Goal: Navigation & Orientation: Find specific page/section

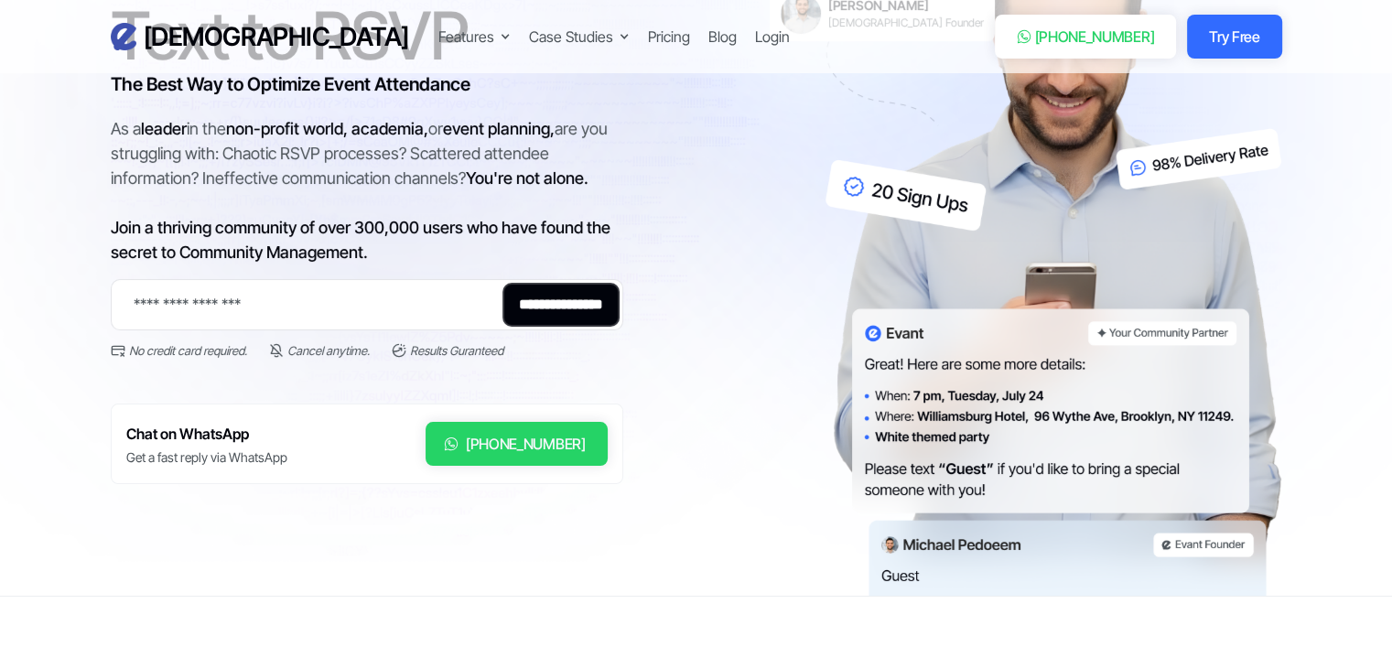
scroll to position [223, 0]
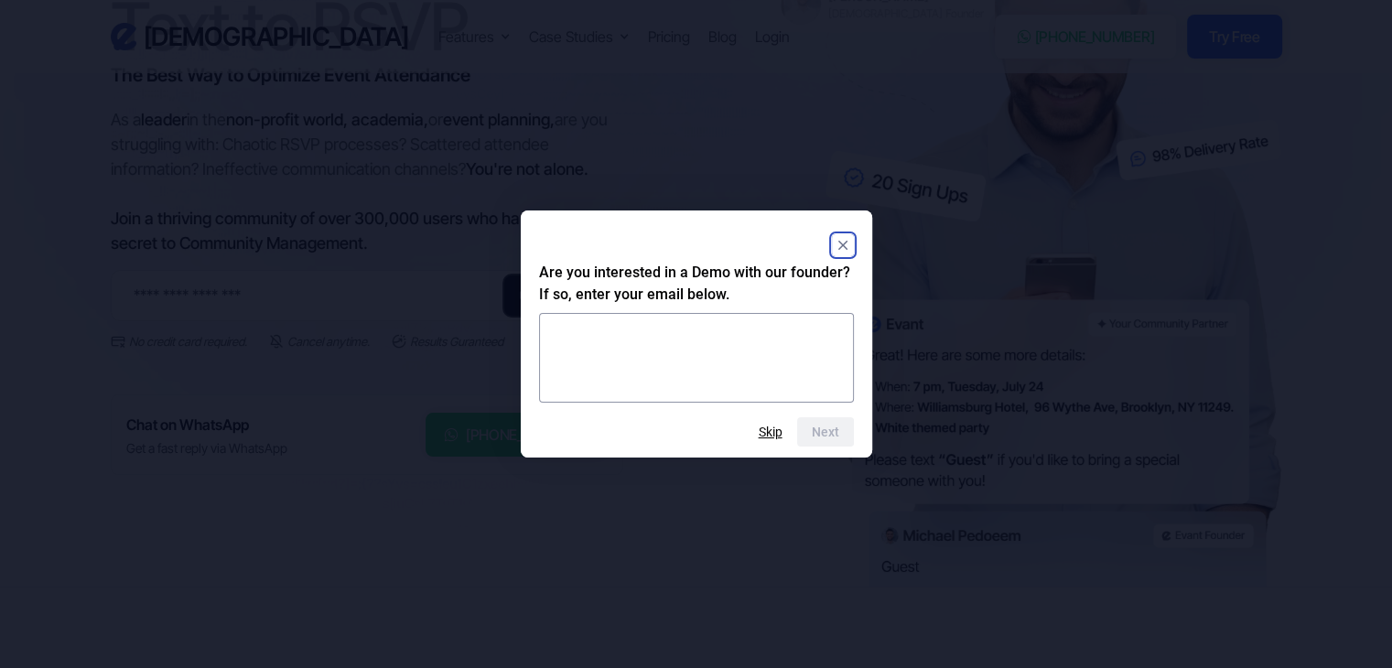
click at [846, 245] on rect "Close" at bounding box center [843, 245] width 22 height 22
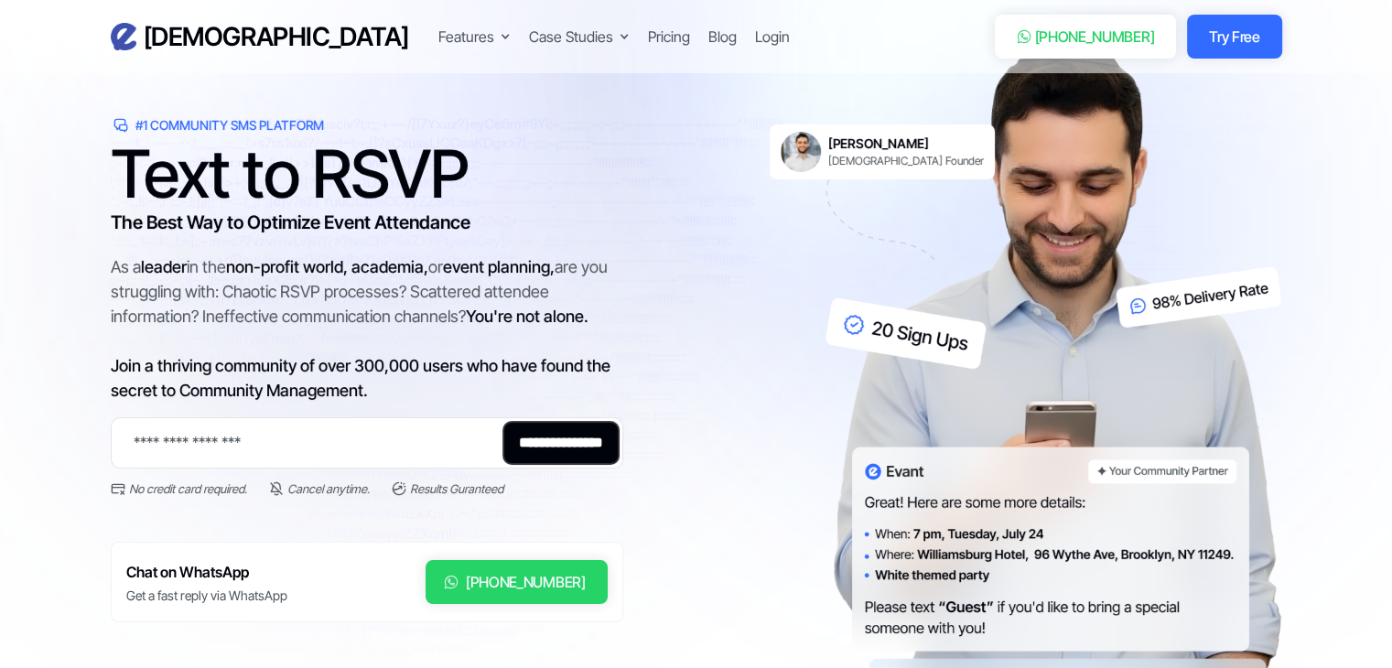
scroll to position [0, 0]
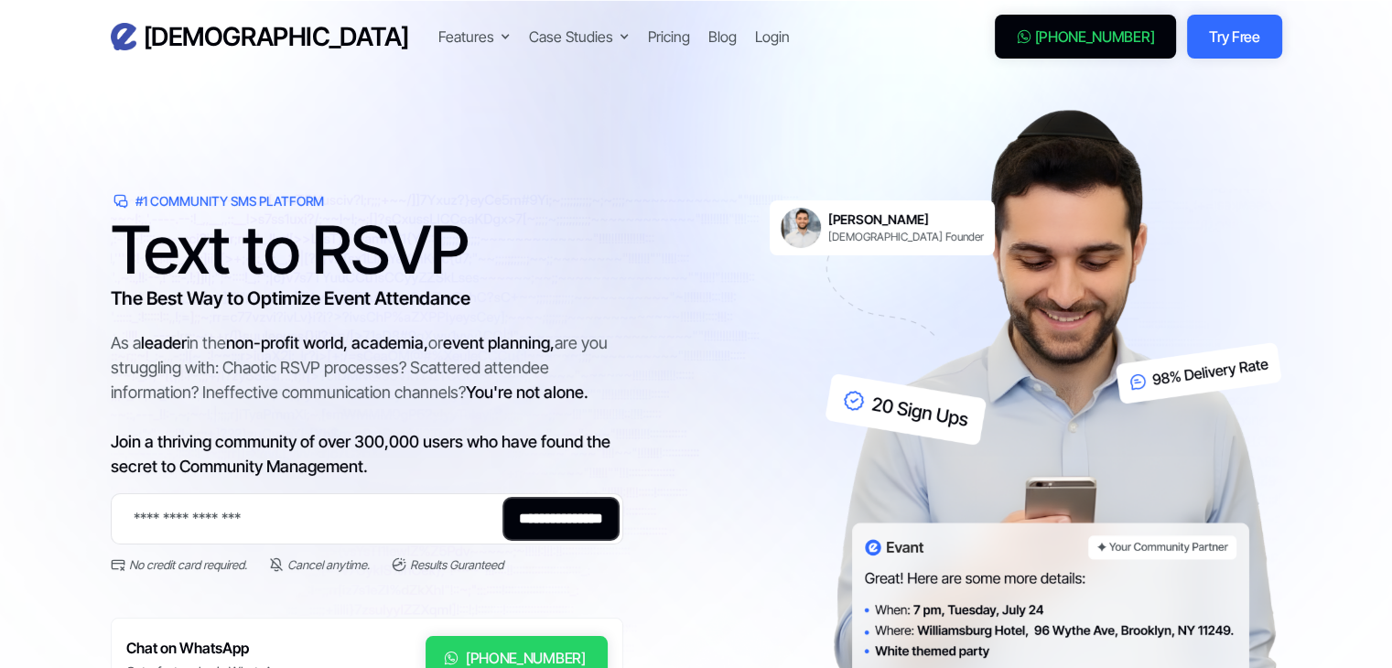
click at [1104, 38] on div "[PHONE_NUMBER]" at bounding box center [1095, 37] width 120 height 22
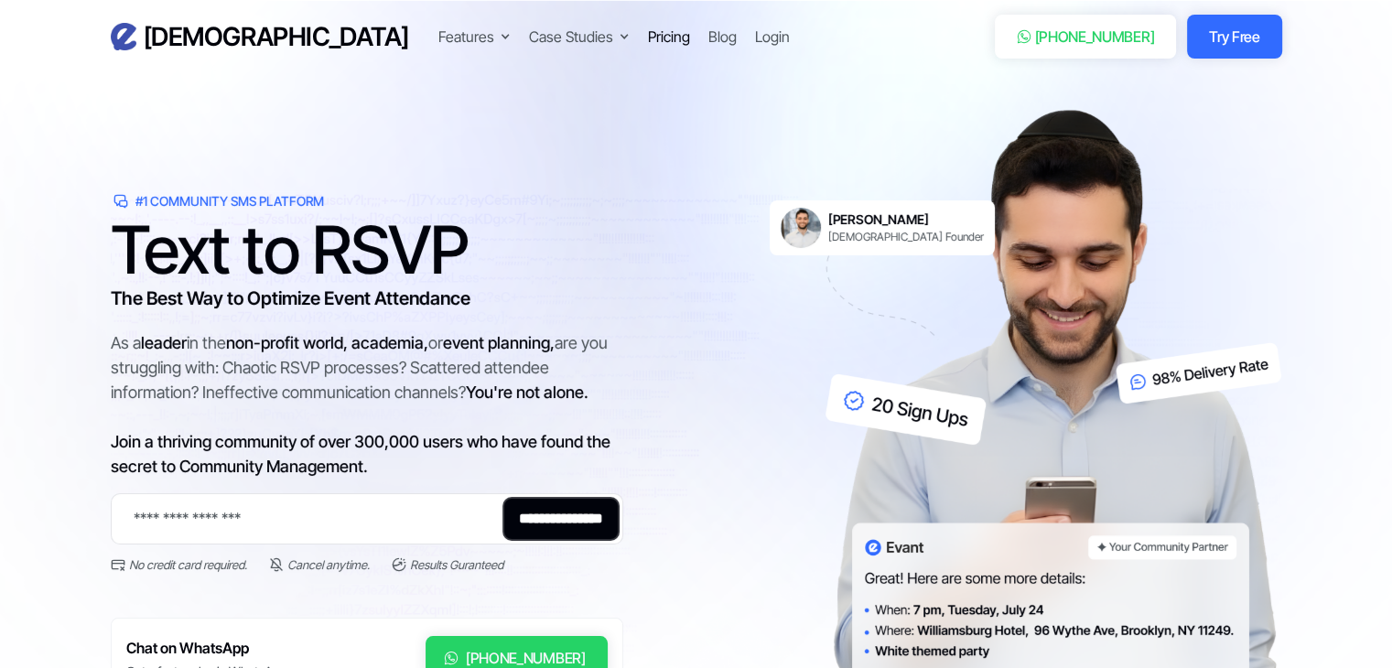
click at [648, 33] on div "Pricing" at bounding box center [669, 37] width 42 height 22
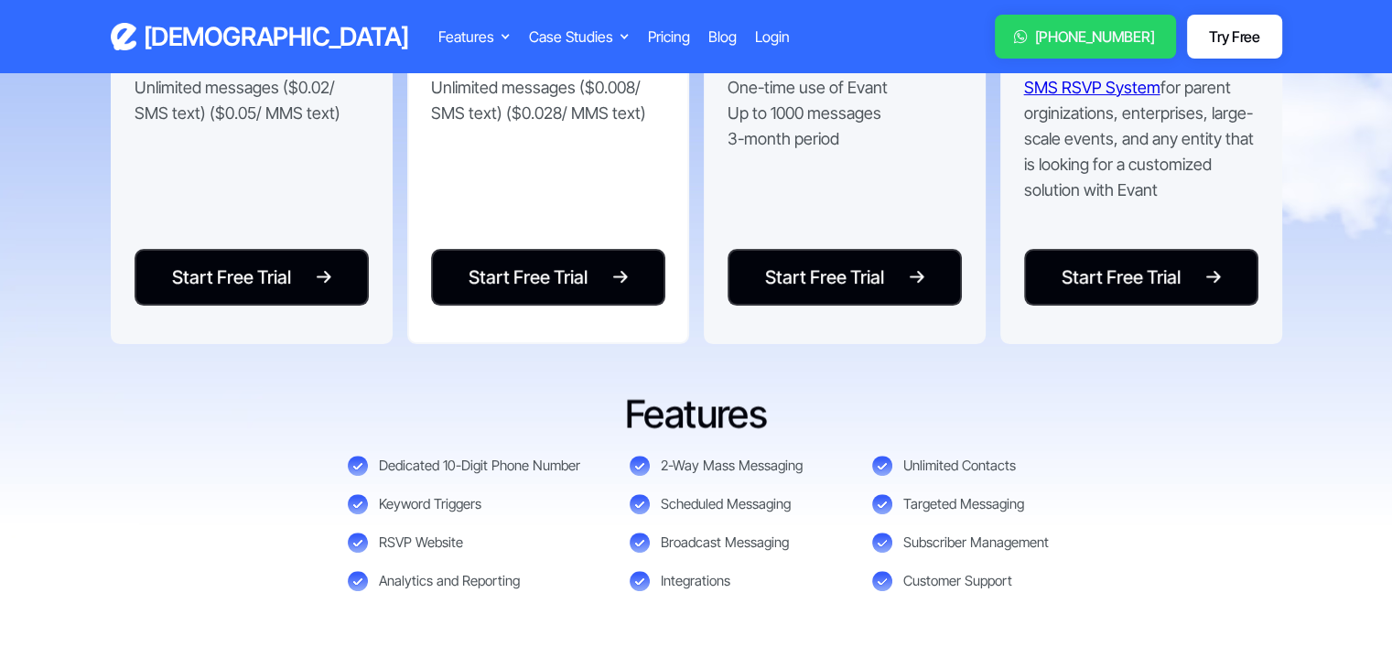
scroll to position [273, 0]
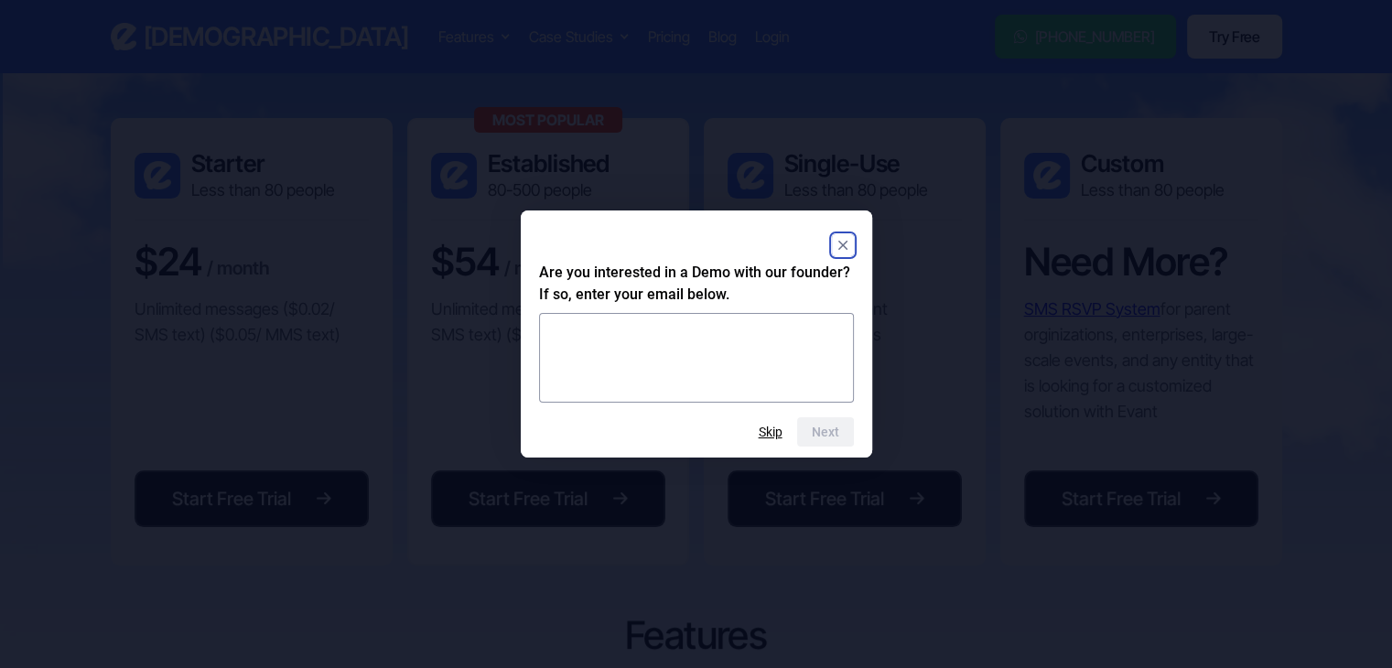
click at [843, 238] on rect "Close" at bounding box center [843, 245] width 22 height 22
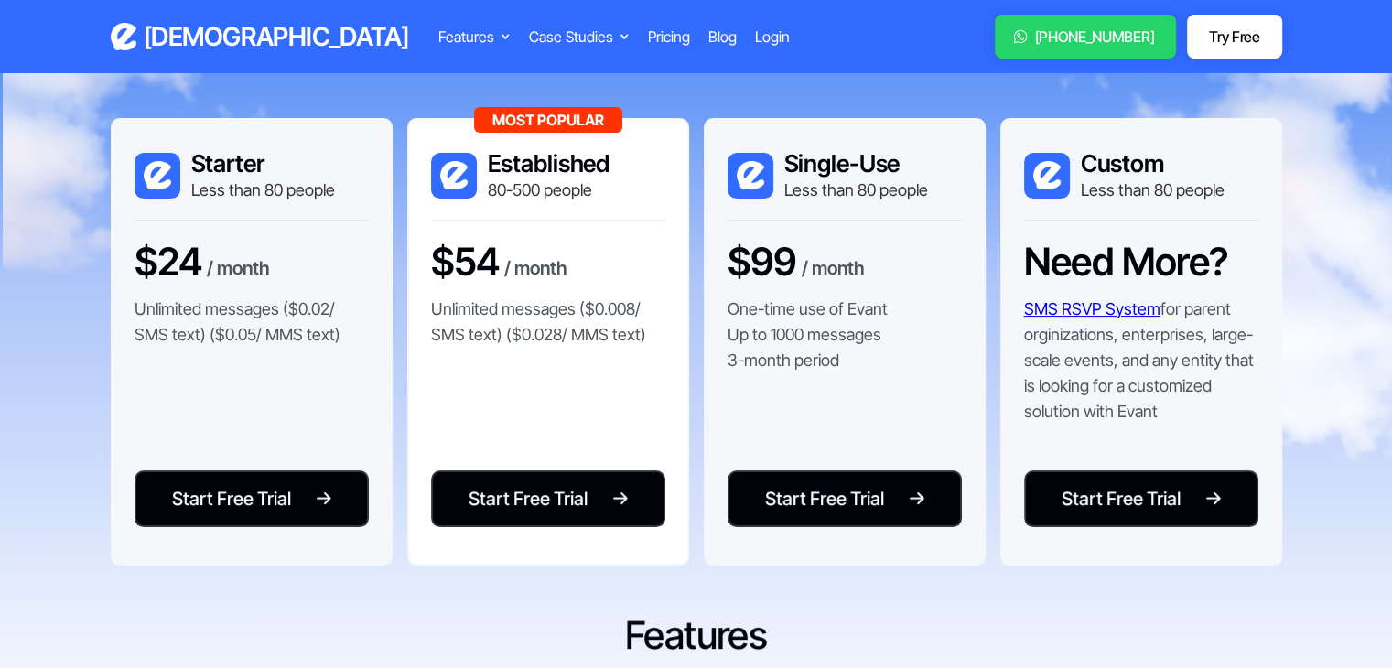
scroll to position [0, 0]
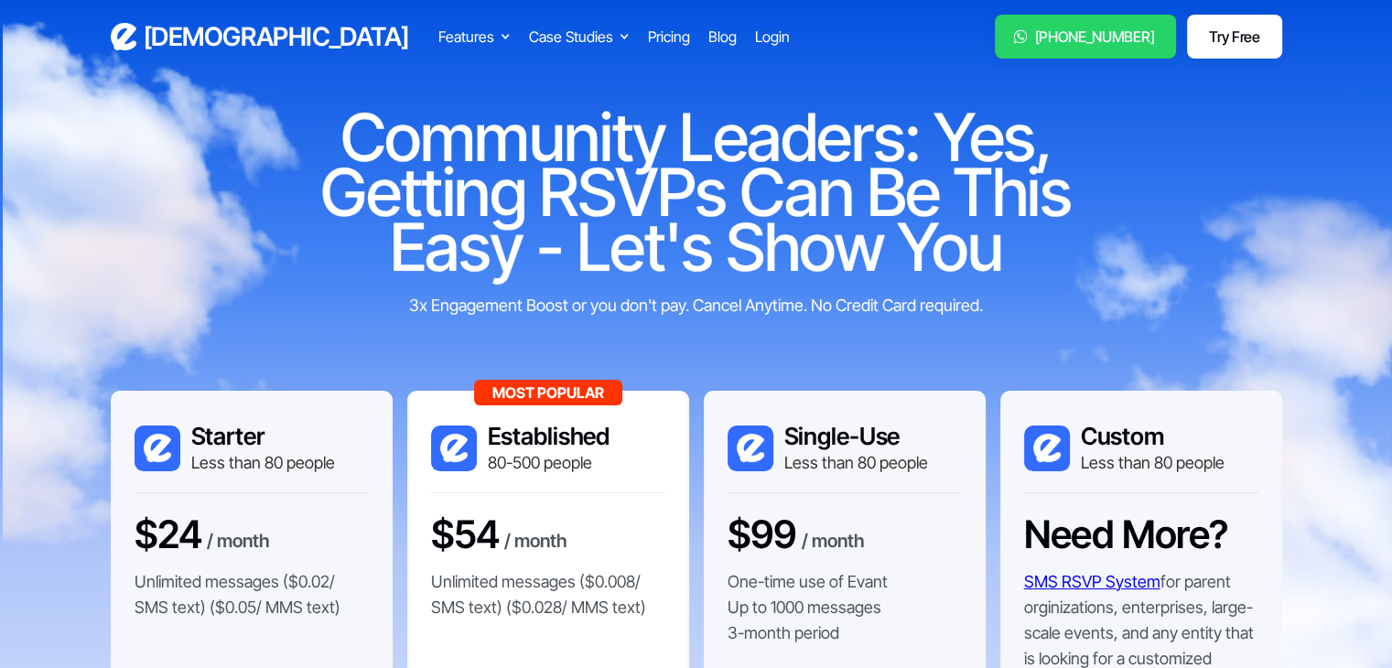
click at [187, 32] on h3 "[DEMOGRAPHIC_DATA]" at bounding box center [276, 37] width 265 height 32
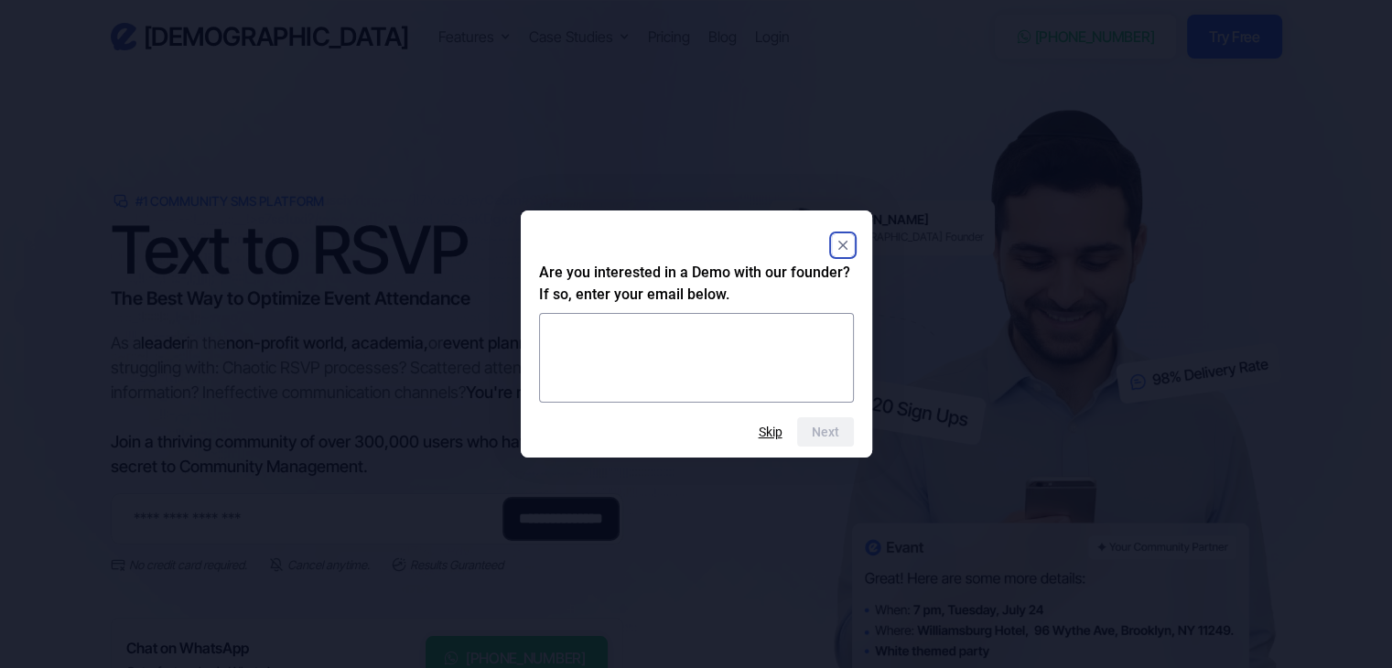
click at [845, 252] on rect "Close" at bounding box center [843, 245] width 22 height 22
